Goal: Information Seeking & Learning: Learn about a topic

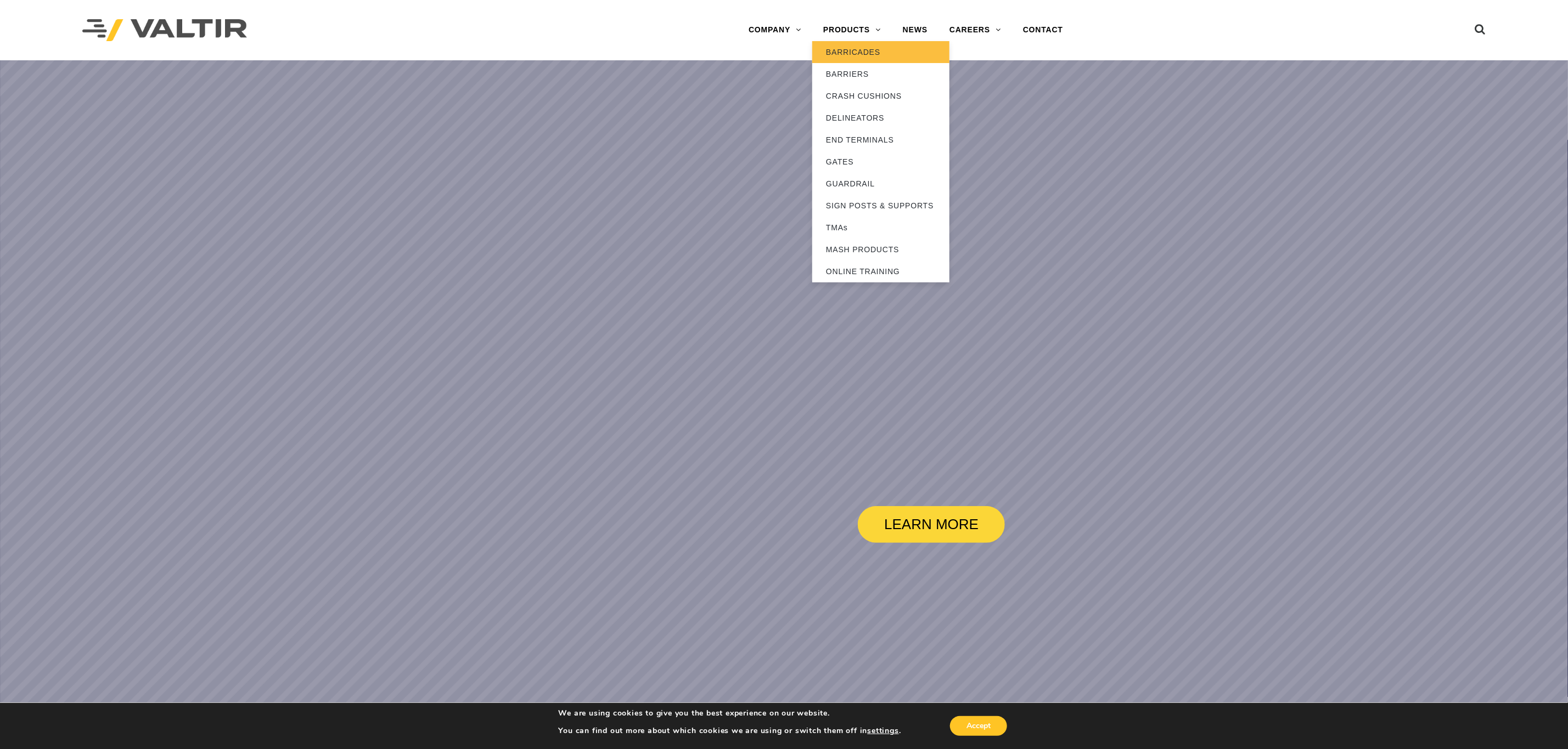
click at [843, 43] on link "BARRICADES" at bounding box center [881, 52] width 137 height 22
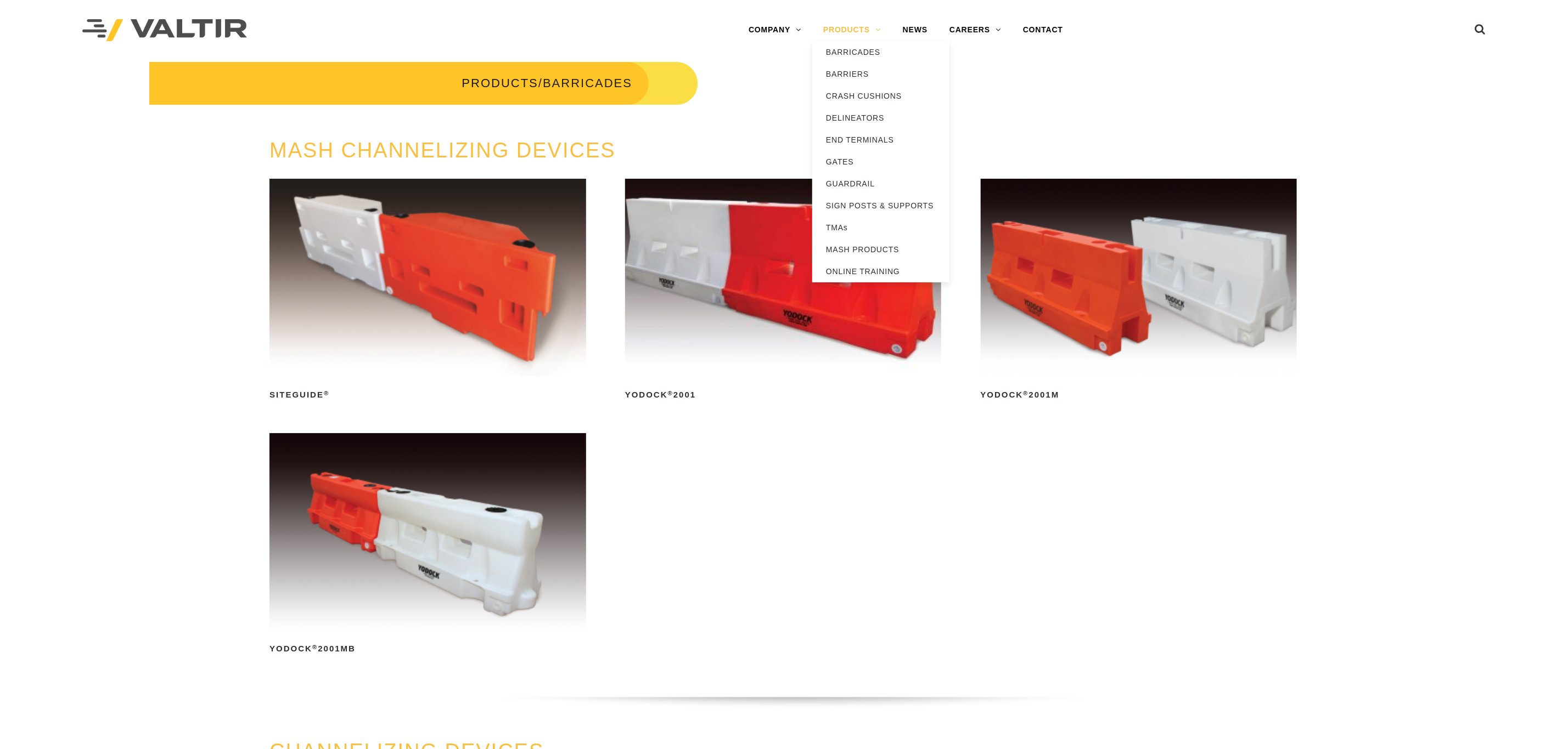
click at [845, 22] on link "PRODUCTS" at bounding box center [852, 30] width 80 height 22
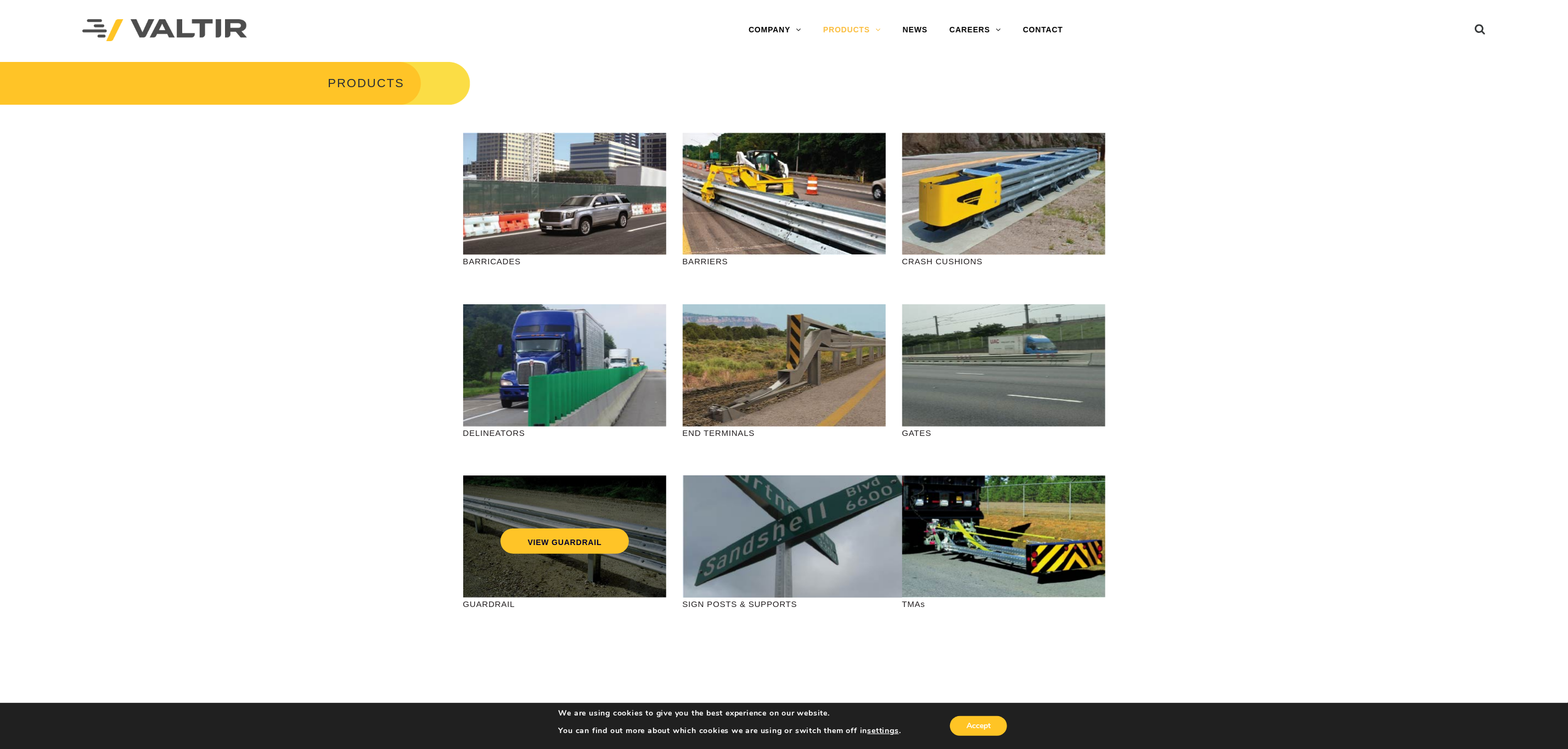
click at [494, 556] on div "VIEW GUARDRAIL" at bounding box center [565, 537] width 203 height 123
click at [578, 527] on div "VIEW GUARDRAIL" at bounding box center [565, 518] width 159 height 36
click at [592, 532] on link "VIEW GUARDRAIL" at bounding box center [564, 542] width 129 height 25
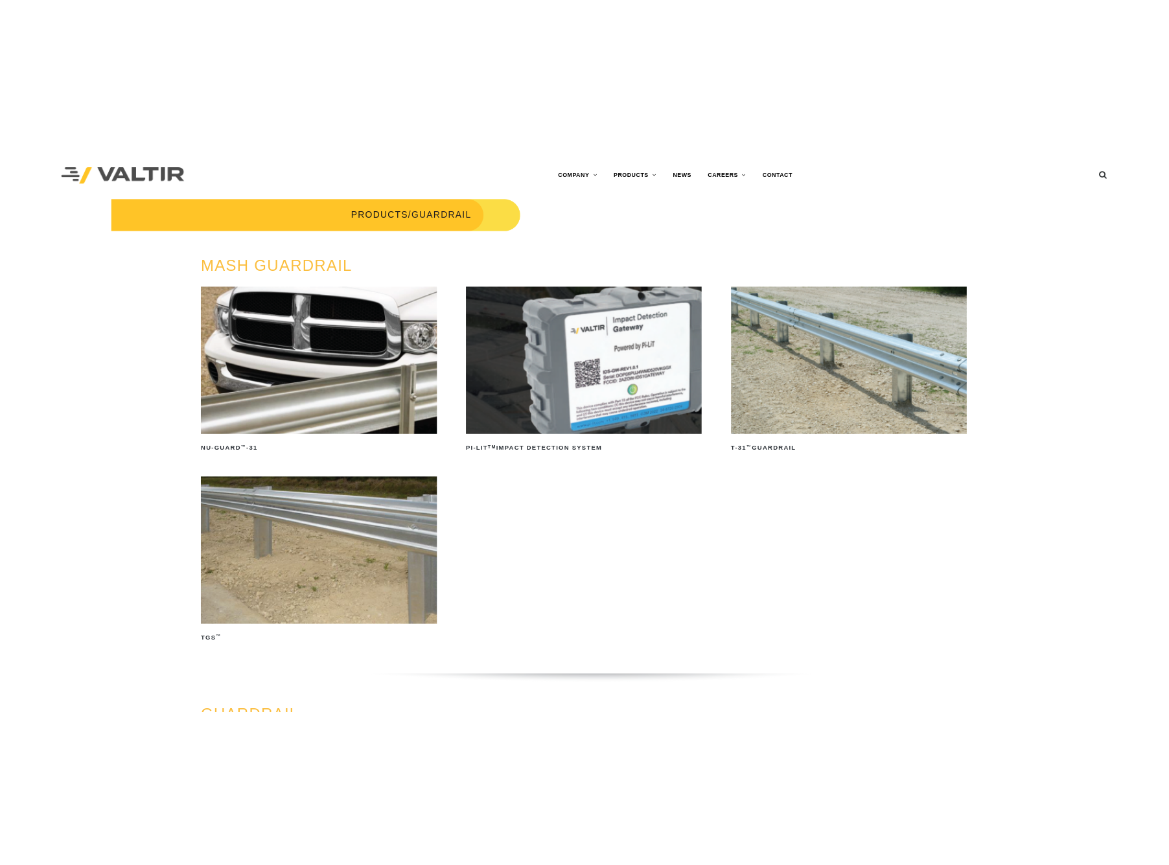
scroll to position [97, 0]
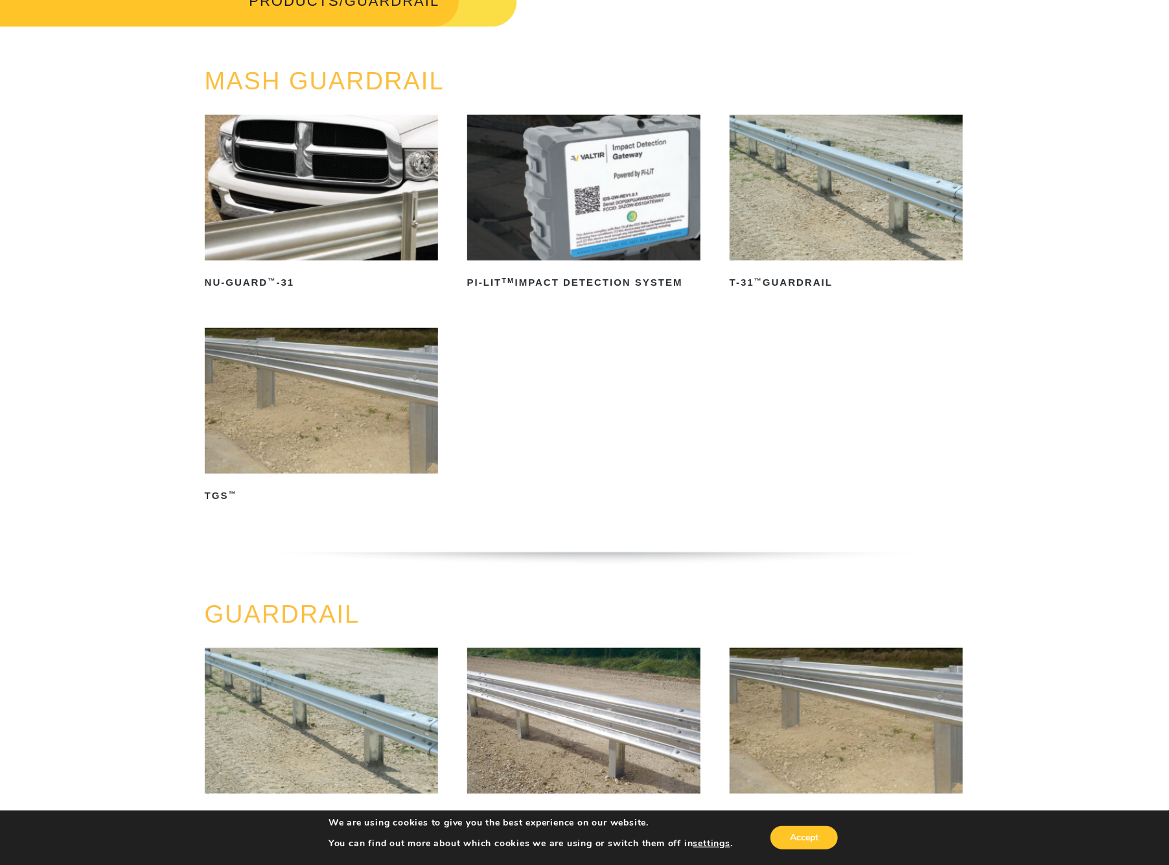
click at [850, 220] on img at bounding box center [847, 188] width 234 height 146
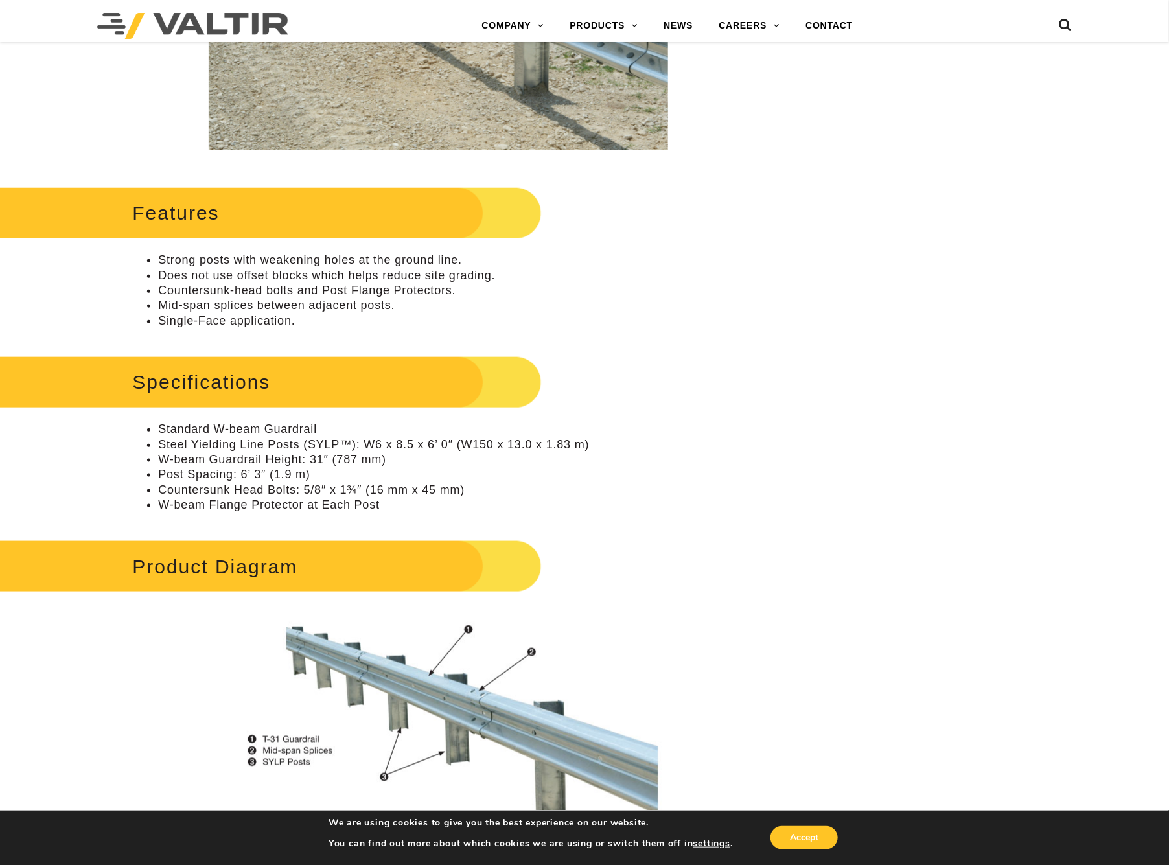
scroll to position [389, 0]
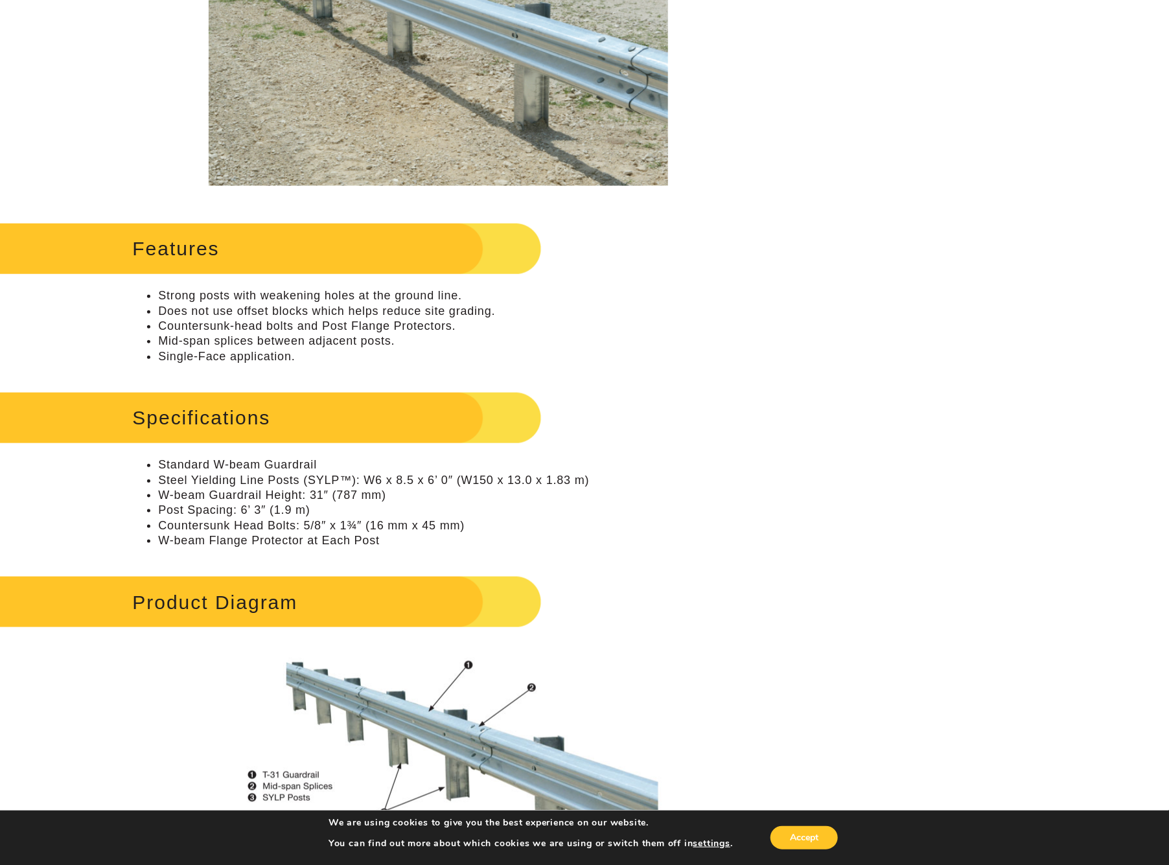
click at [275, 282] on div "Features Strong posts with weakening holes at the ground line. Does not use off…" at bounding box center [438, 291] width 612 height 146
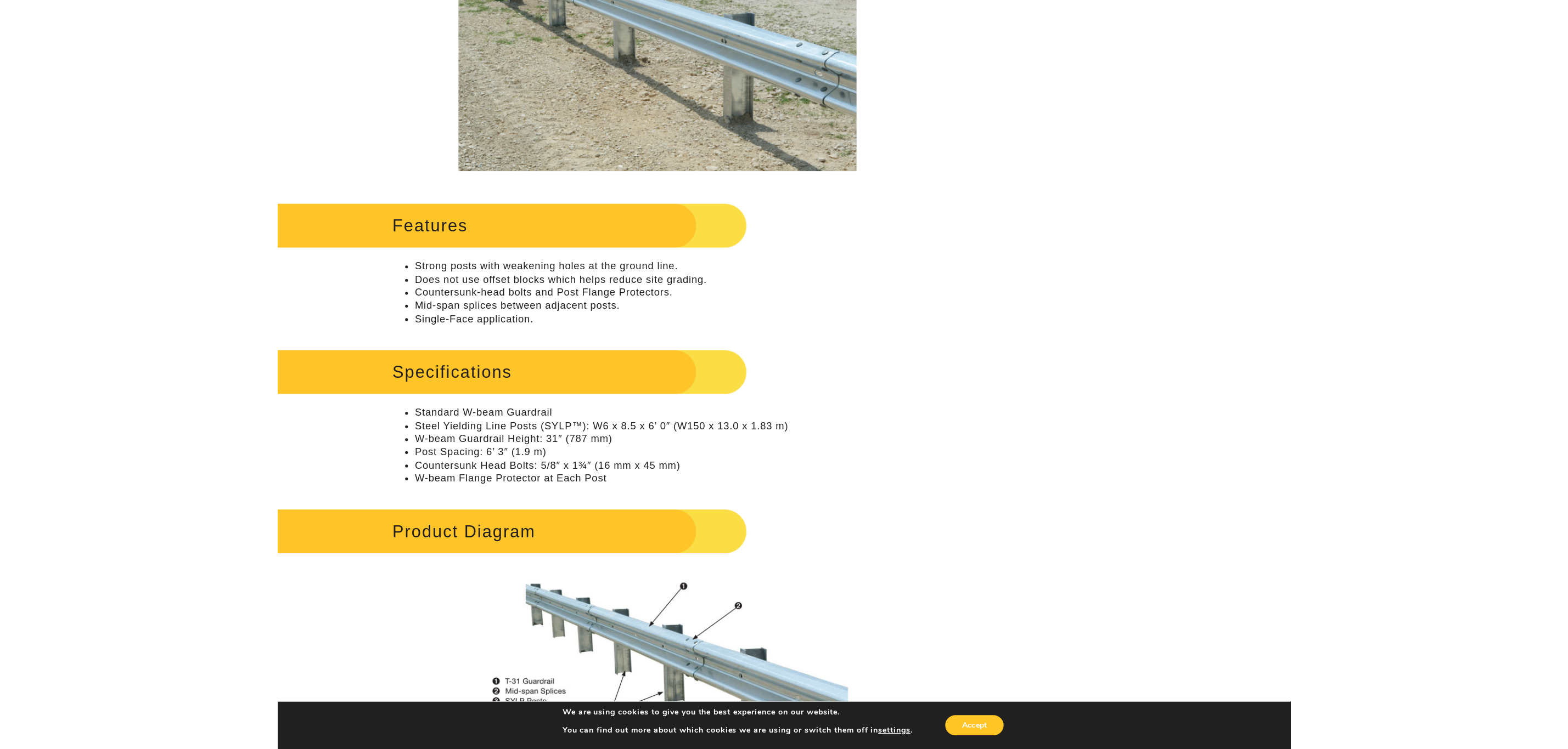
scroll to position [164, 0]
